Goal: Navigation & Orientation: Locate item on page

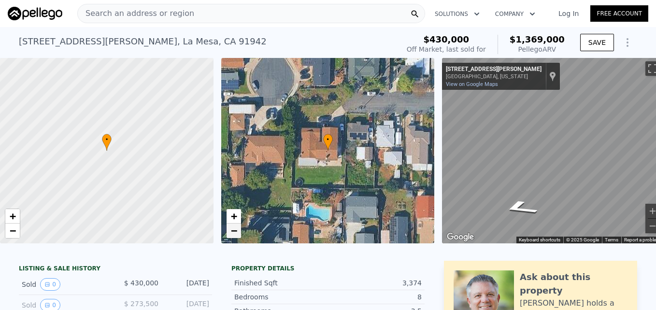
click at [235, 233] on span "−" at bounding box center [233, 230] width 6 height 12
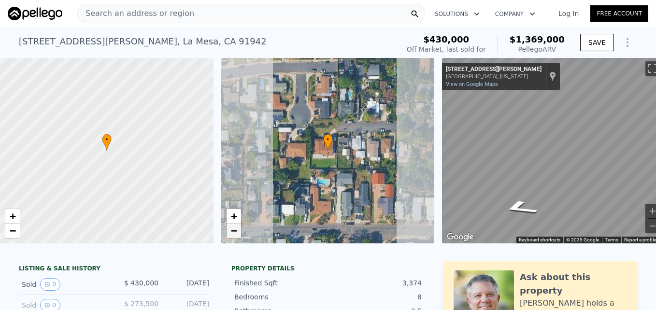
click at [235, 233] on span "−" at bounding box center [233, 230] width 6 height 12
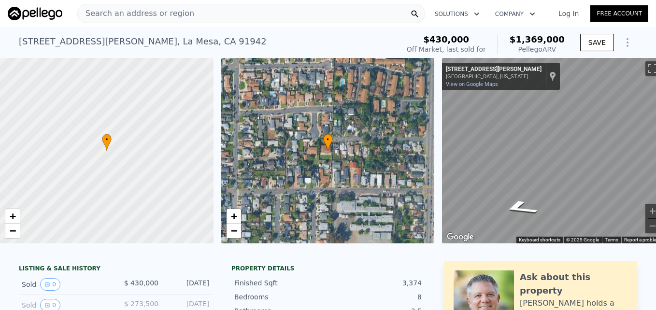
click at [224, 222] on div "• + −" at bounding box center [327, 150] width 213 height 185
click at [237, 219] on span "+" at bounding box center [233, 216] width 6 height 12
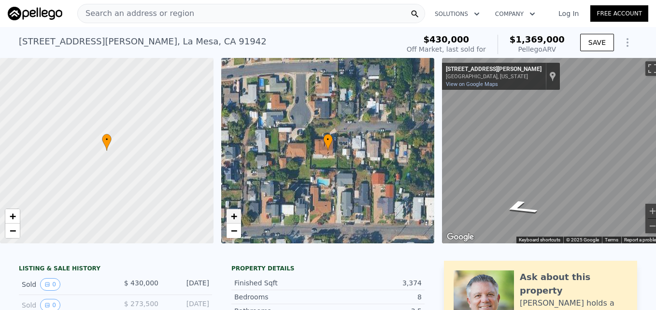
click at [236, 218] on span "+" at bounding box center [233, 216] width 6 height 12
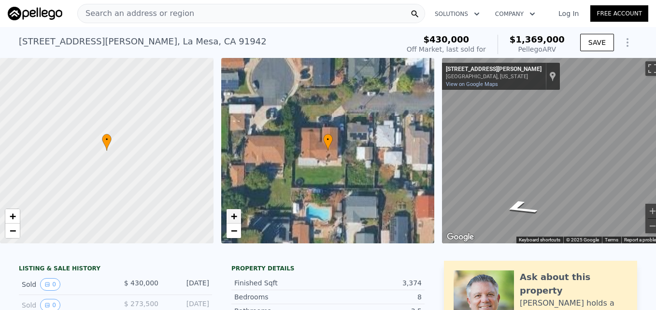
click at [236, 218] on span "+" at bounding box center [233, 216] width 6 height 12
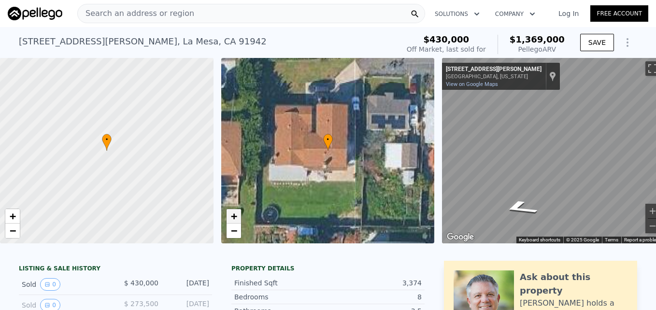
click at [236, 218] on span "+" at bounding box center [233, 216] width 6 height 12
click at [236, 228] on span "−" at bounding box center [233, 230] width 6 height 12
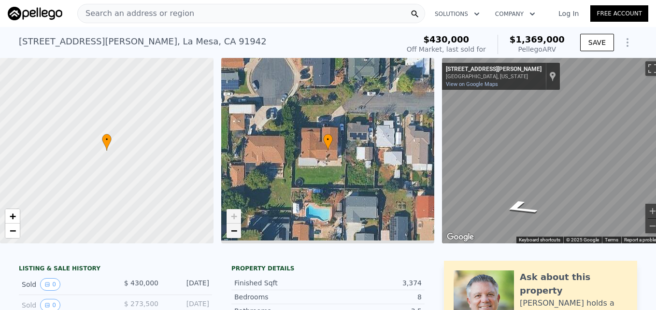
click at [236, 228] on span "−" at bounding box center [233, 230] width 6 height 12
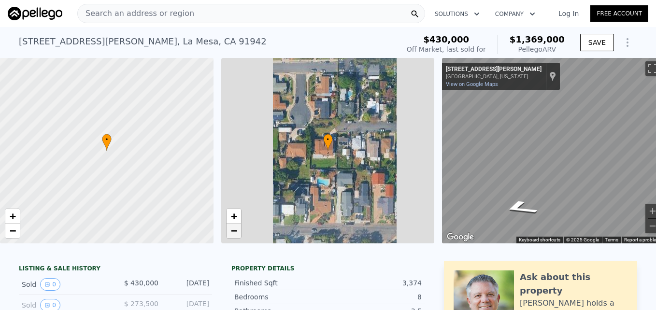
click at [236, 228] on span "−" at bounding box center [233, 230] width 6 height 12
